Goal: Obtain resource: Obtain resource

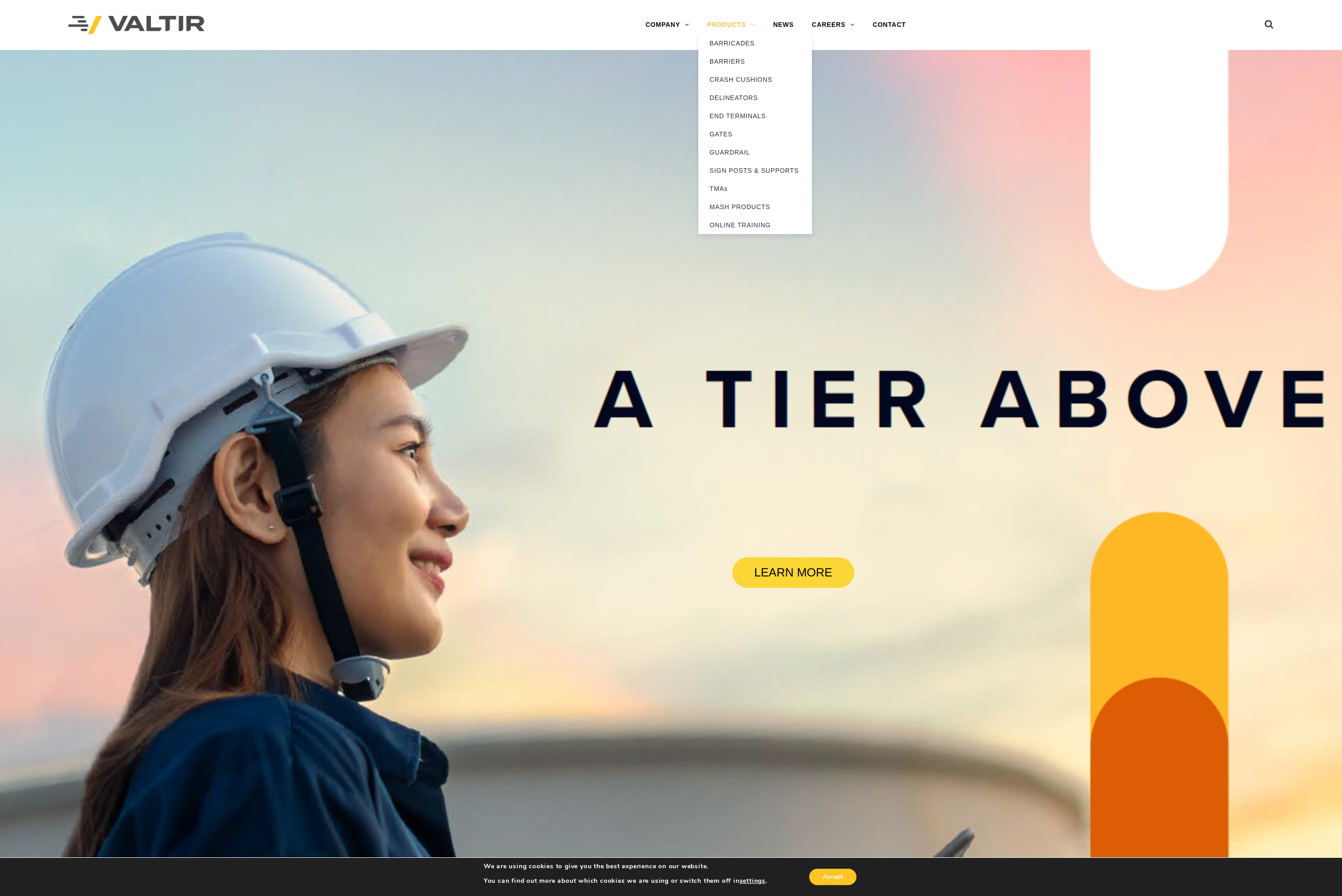
click at [727, 27] on link "PRODUCTS" at bounding box center [731, 25] width 66 height 18
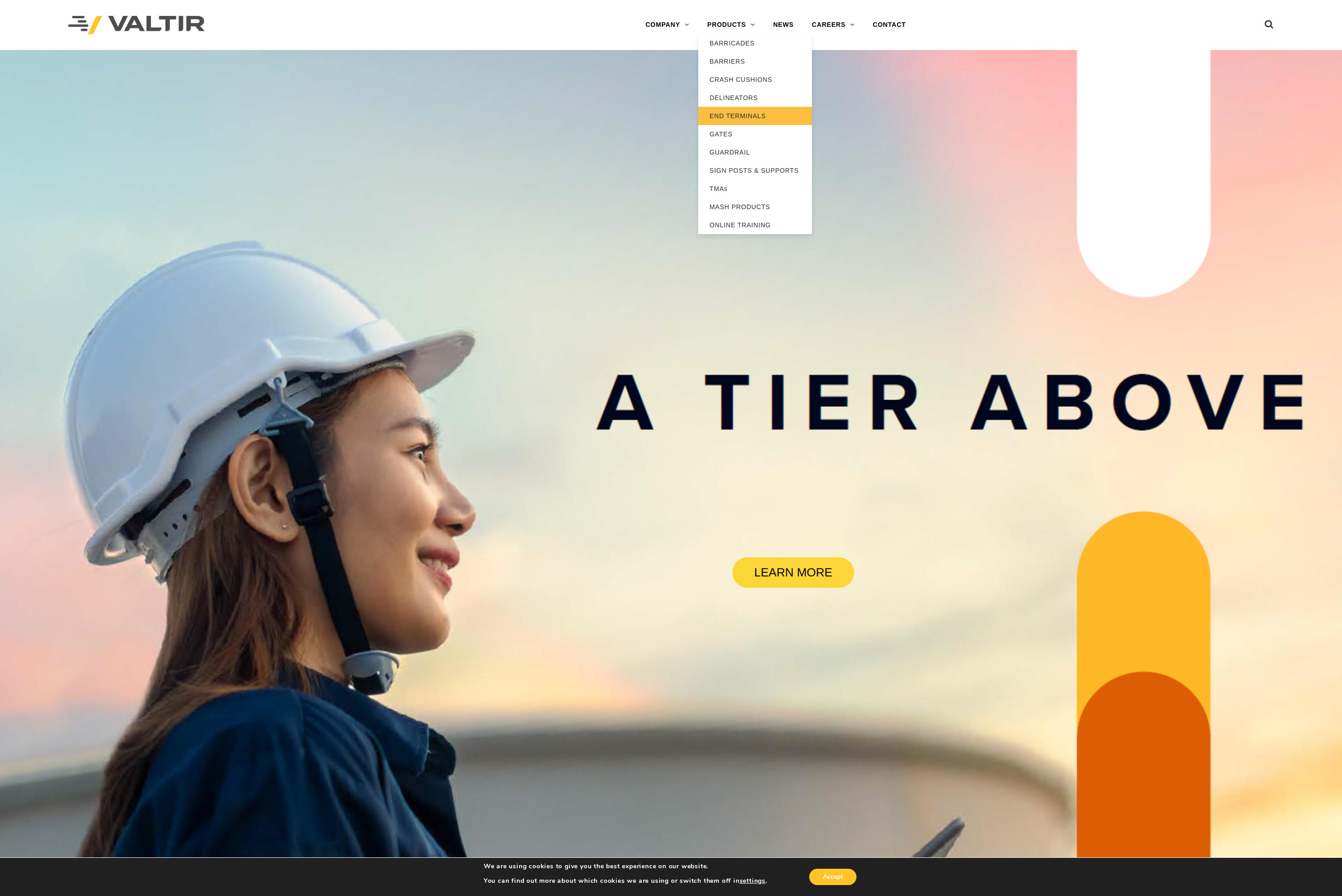
click at [719, 118] on link "END TERMINALS" at bounding box center [755, 116] width 114 height 18
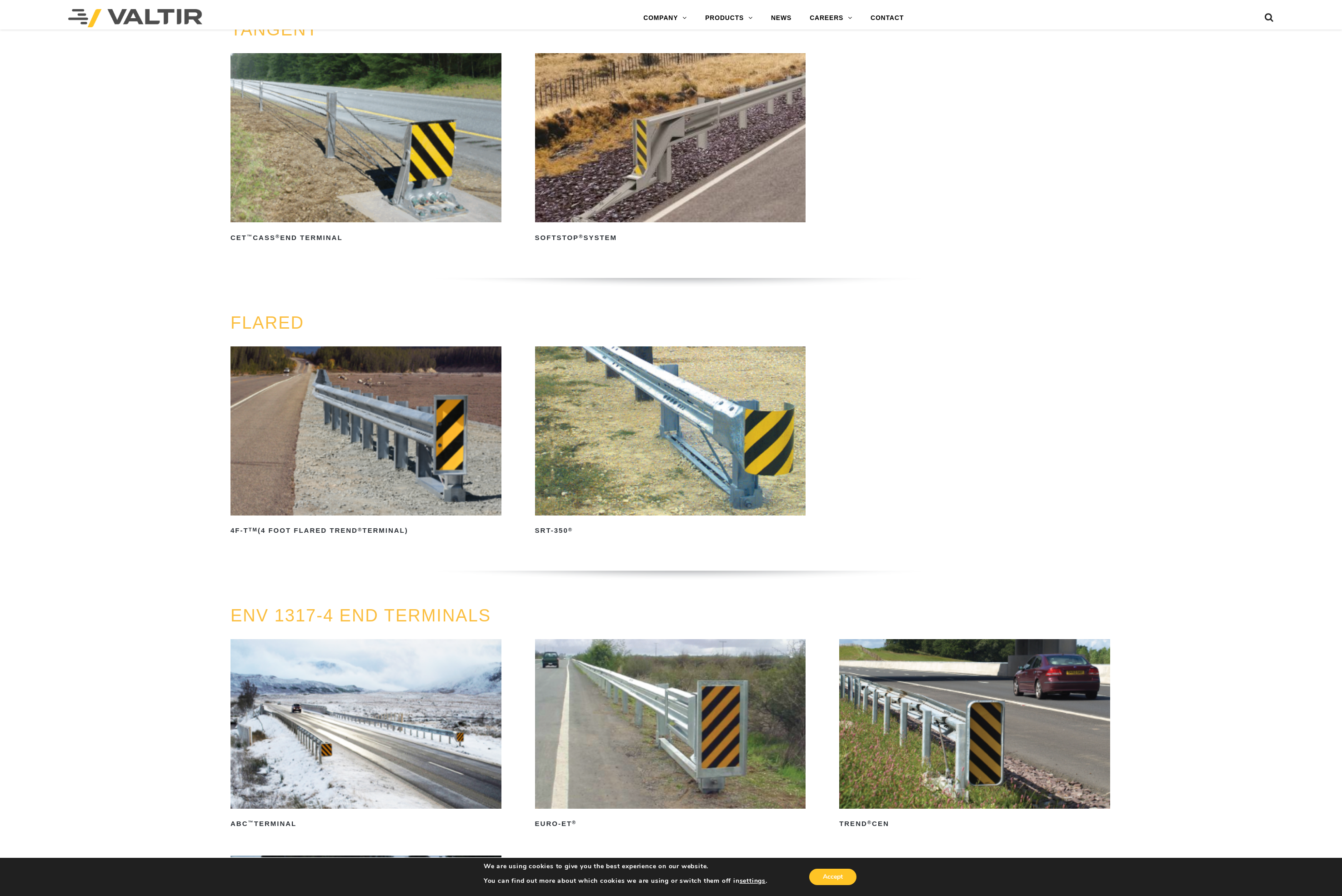
scroll to position [955, 0]
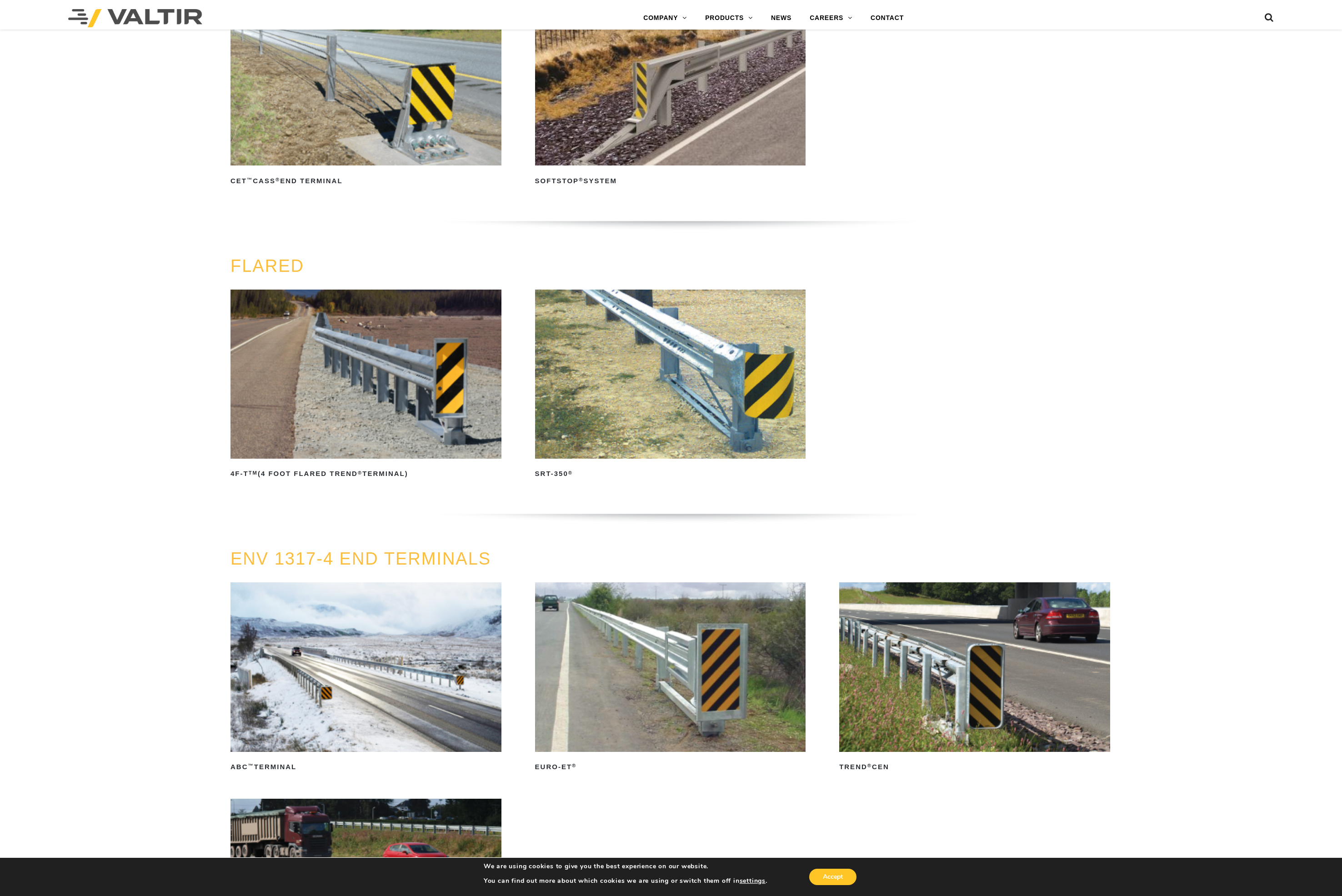
click at [634, 298] on img at bounding box center [670, 374] width 271 height 169
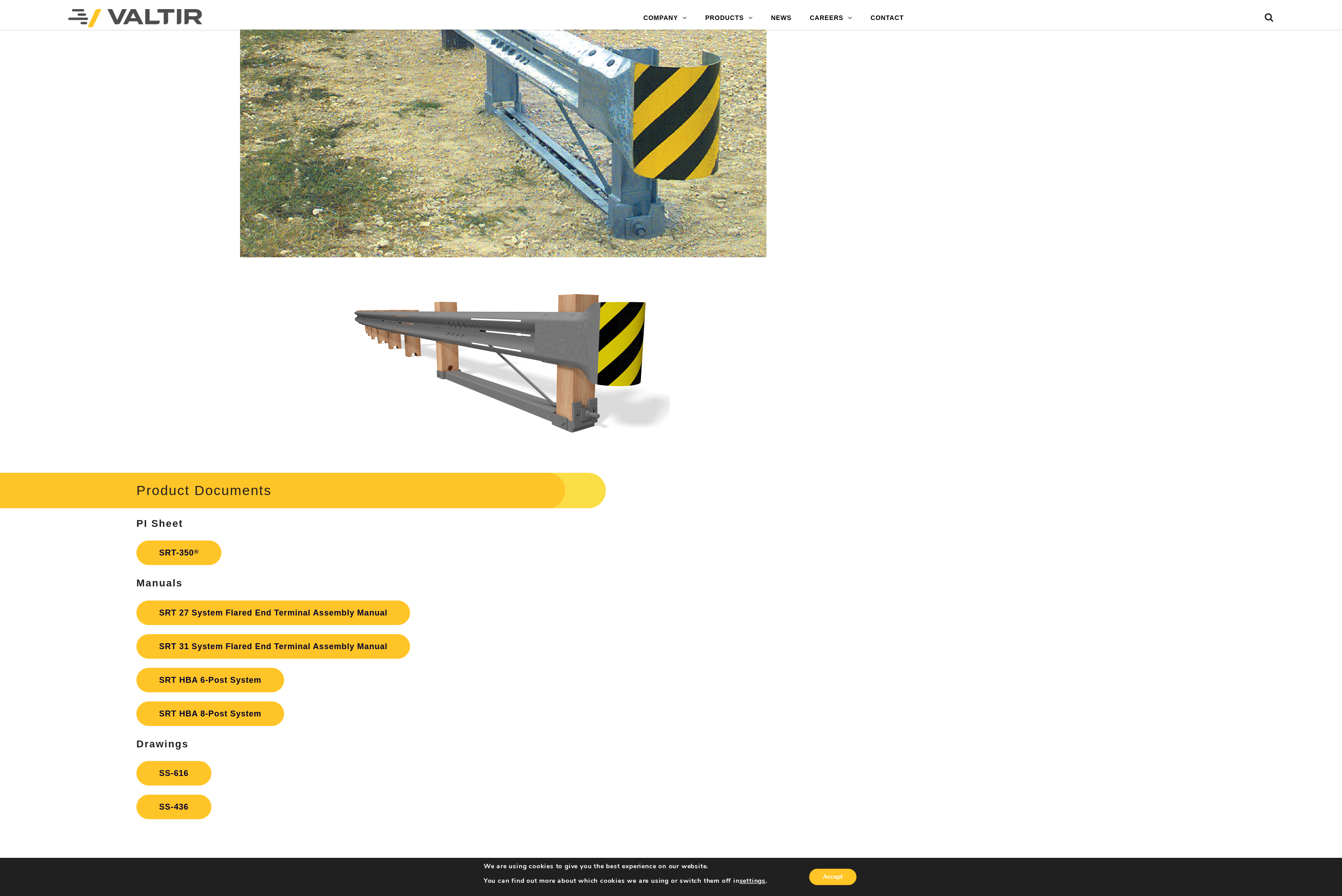
scroll to position [1432, 0]
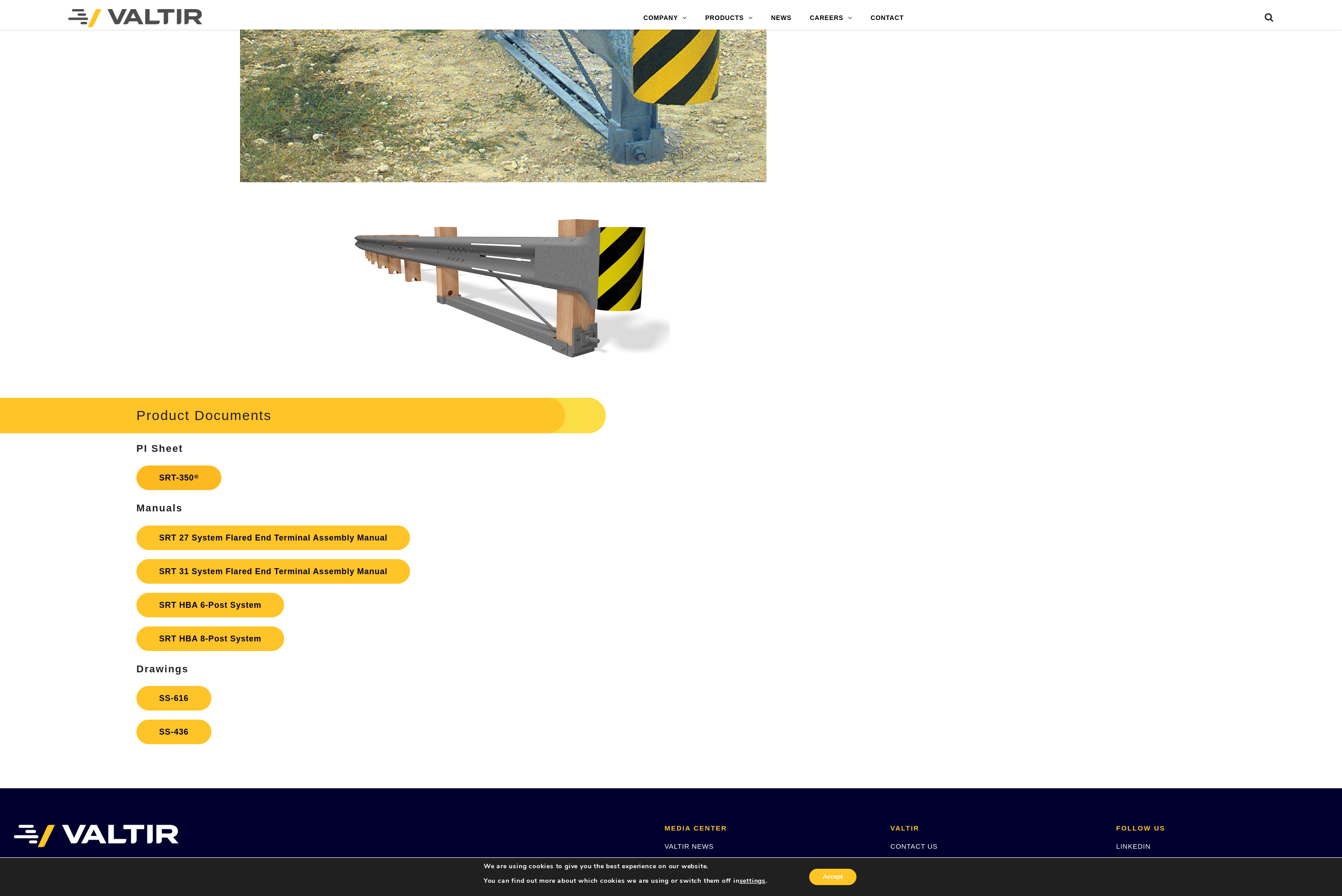
click at [192, 476] on link "SRT-350 ®" at bounding box center [179, 478] width 85 height 25
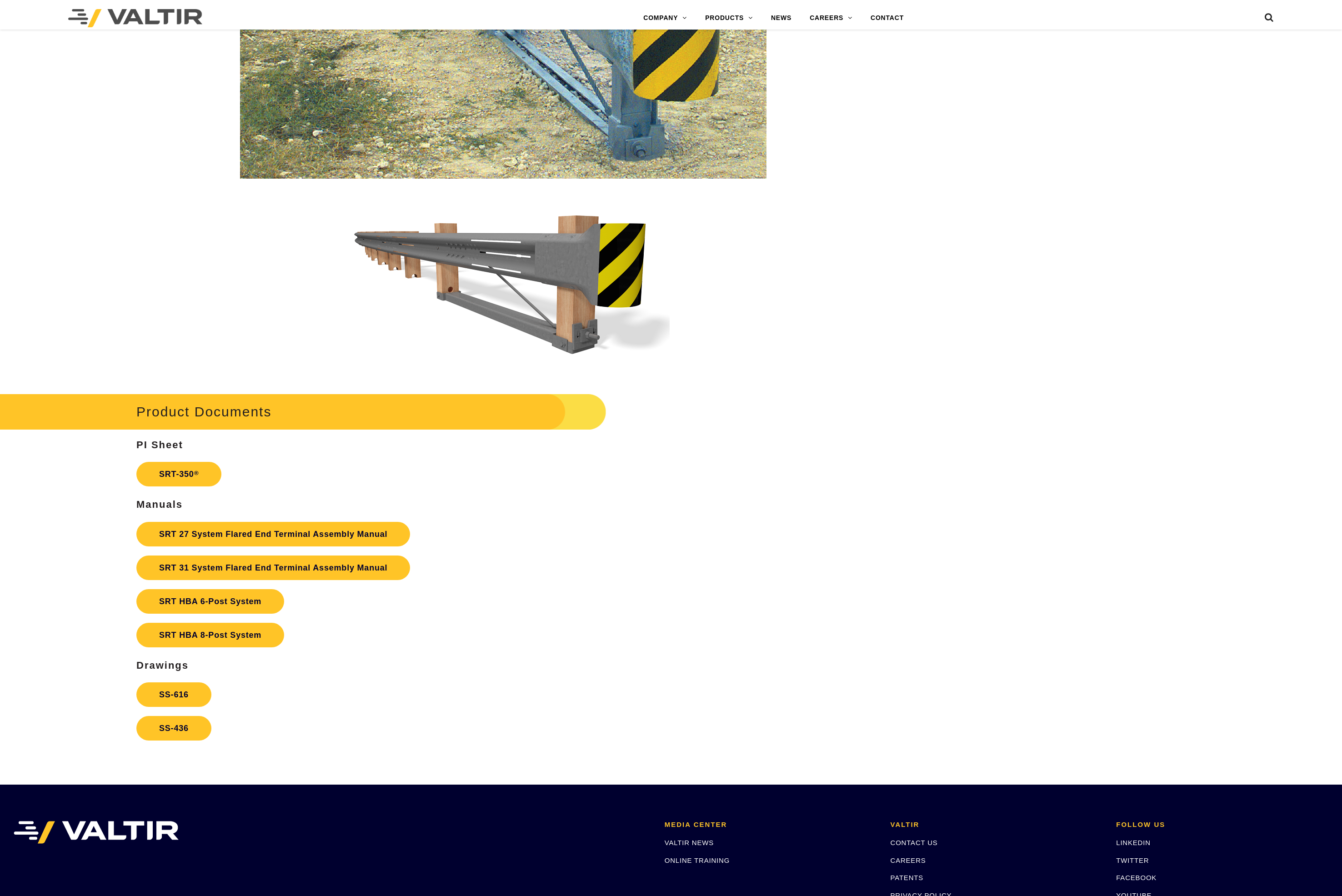
scroll to position [1432, 0]
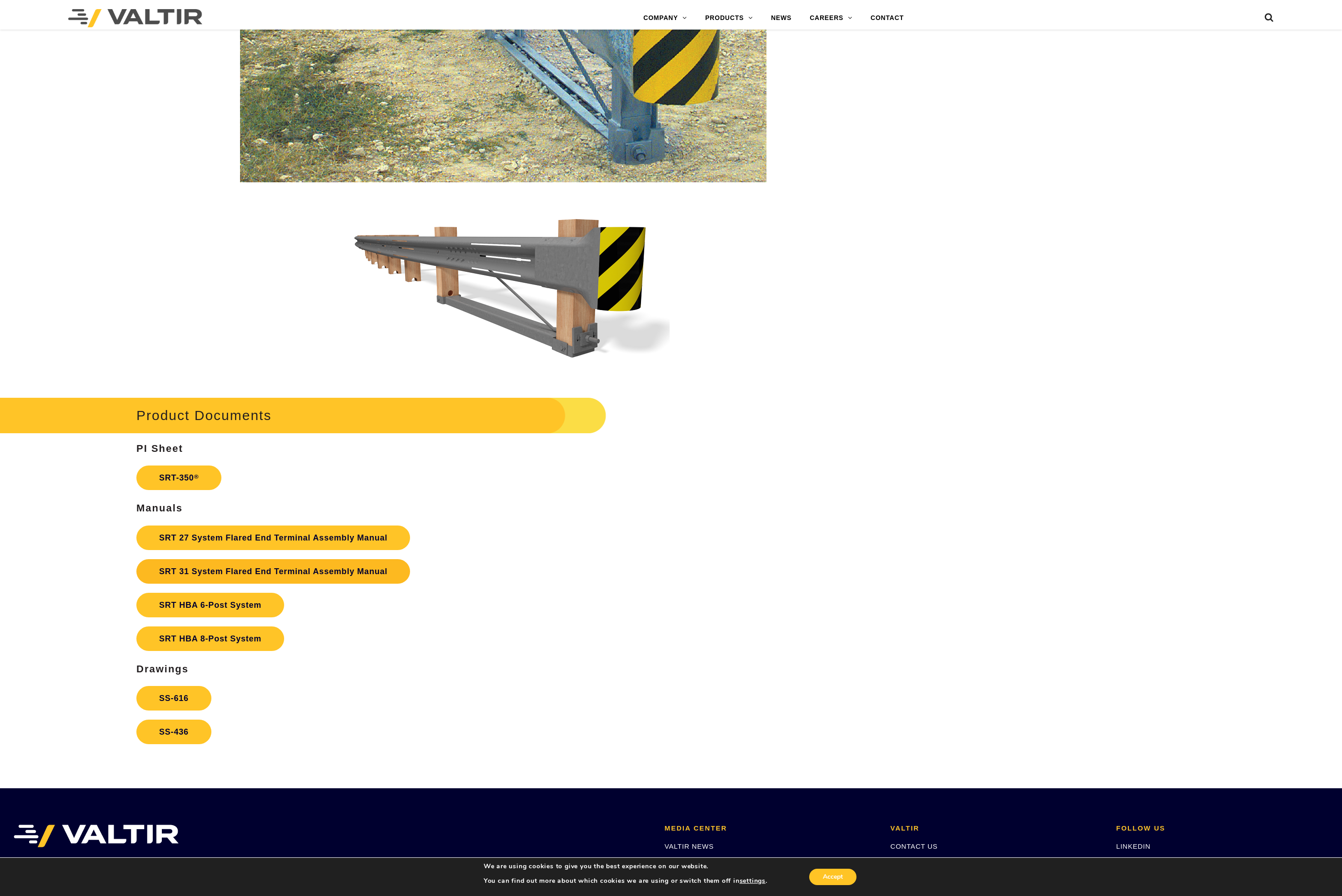
click at [227, 573] on link "SRT 31 System Flared End Terminal Assembly Manual" at bounding box center [273, 571] width 274 height 25
click at [187, 697] on link "SS-616" at bounding box center [174, 698] width 75 height 25
